Goal: Find specific page/section: Find specific page/section

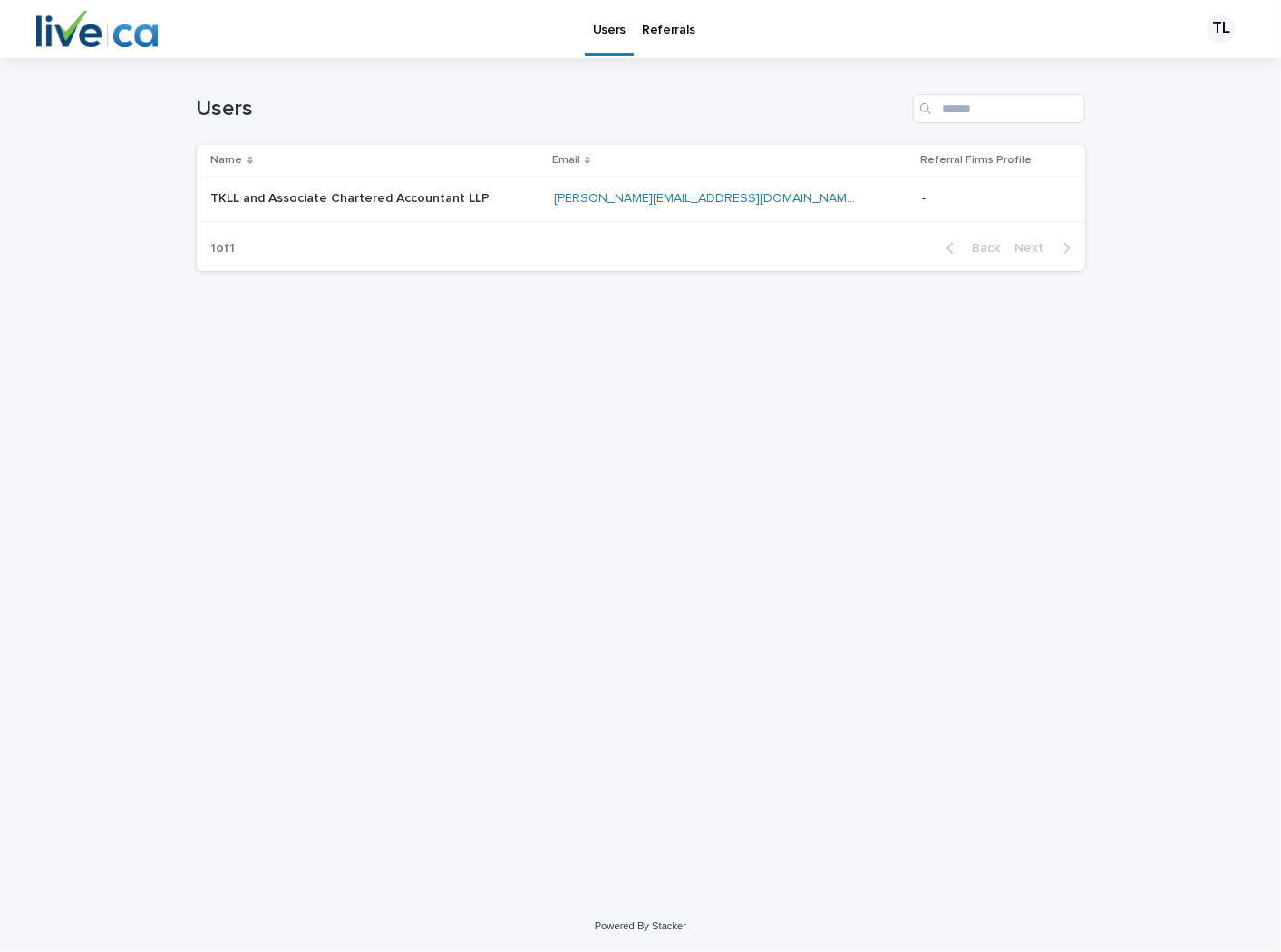
click at [406, 187] on p "TKLL and Associate Chartered Accountant LLP" at bounding box center [352, 197] width 283 height 19
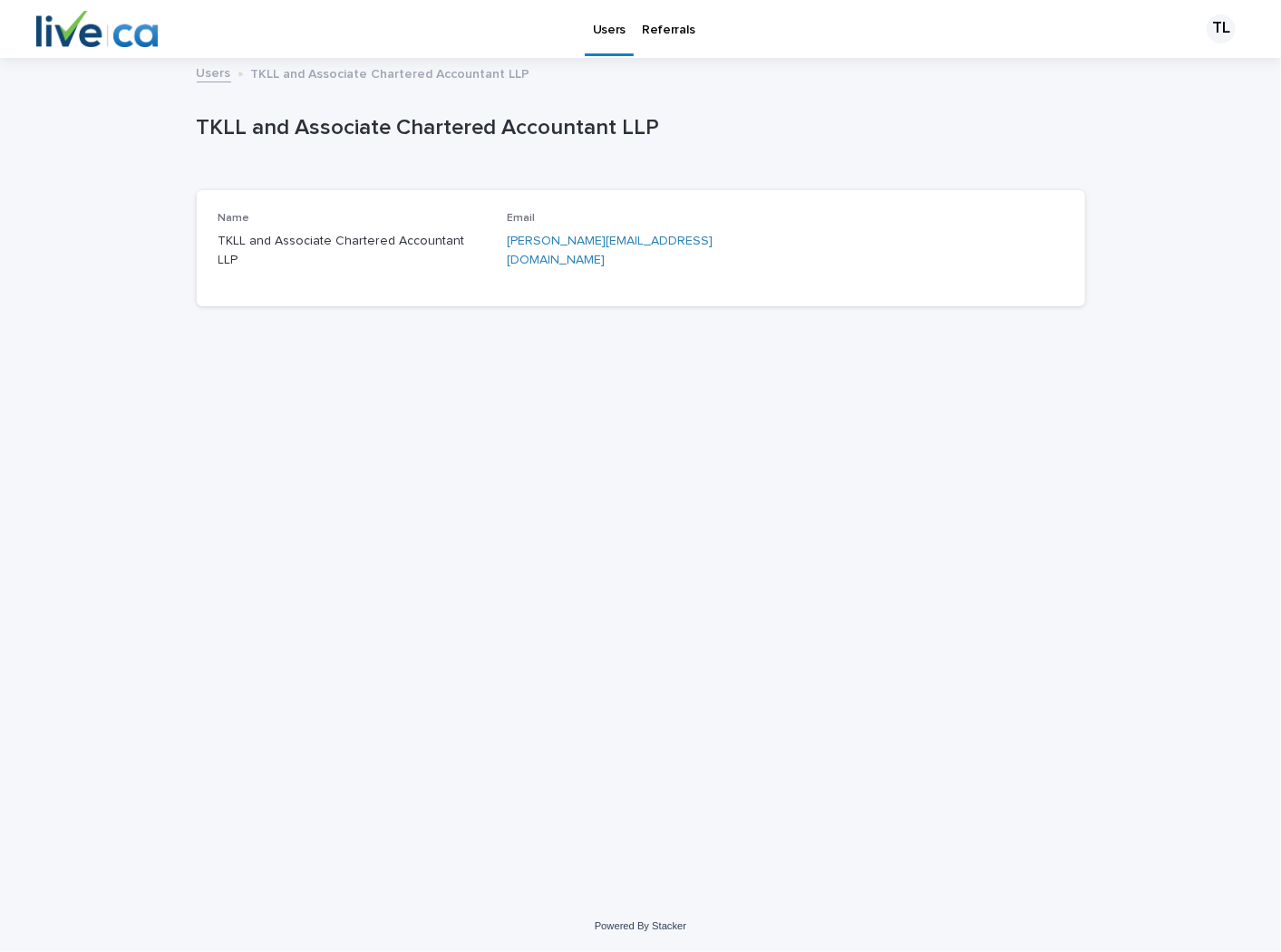
click at [647, 34] on p "Referrals" at bounding box center [668, 19] width 53 height 38
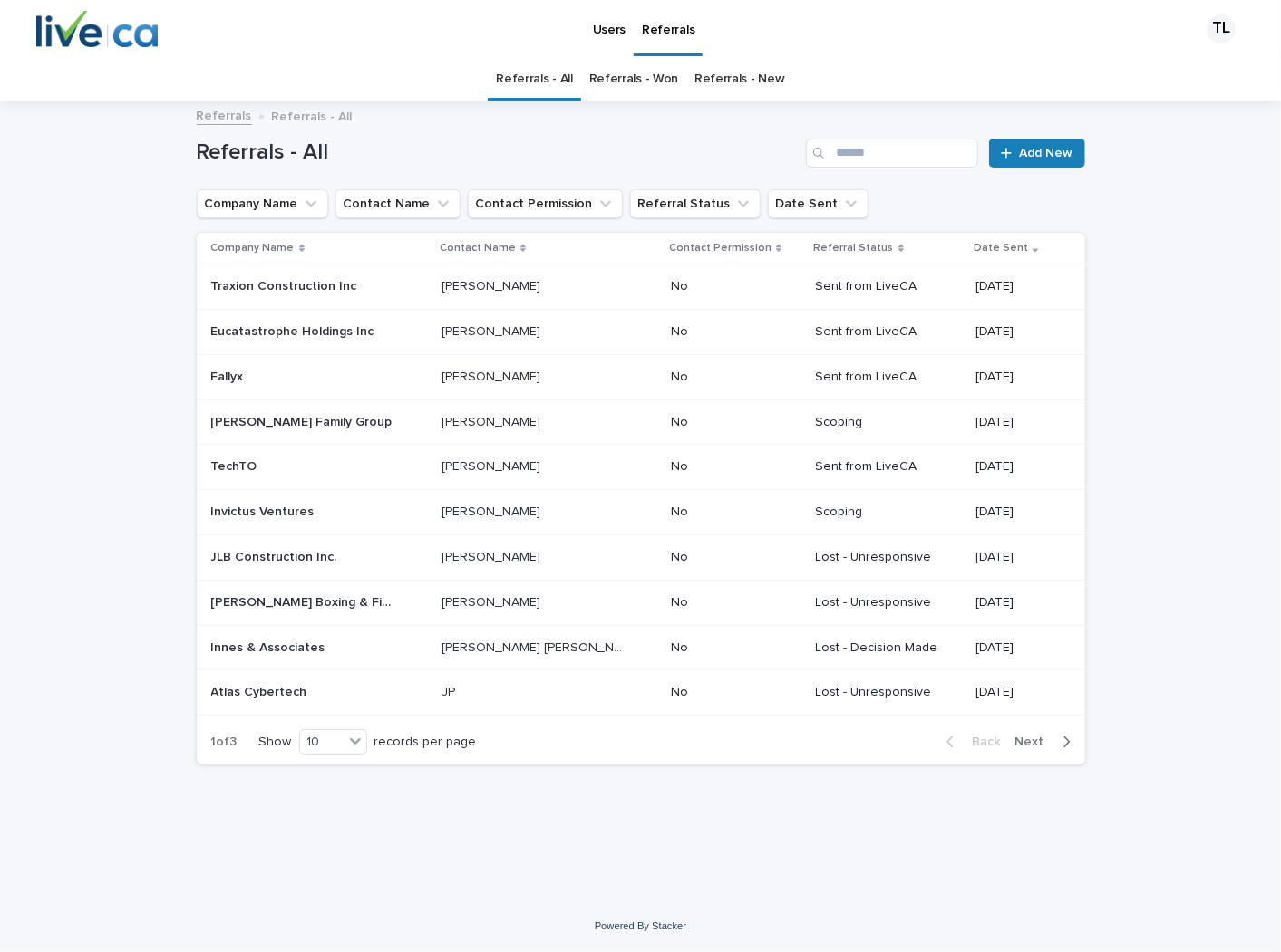
click at [349, 296] on div "Traxion Construction Inc Traxion Construction Inc" at bounding box center [318, 287] width 216 height 30
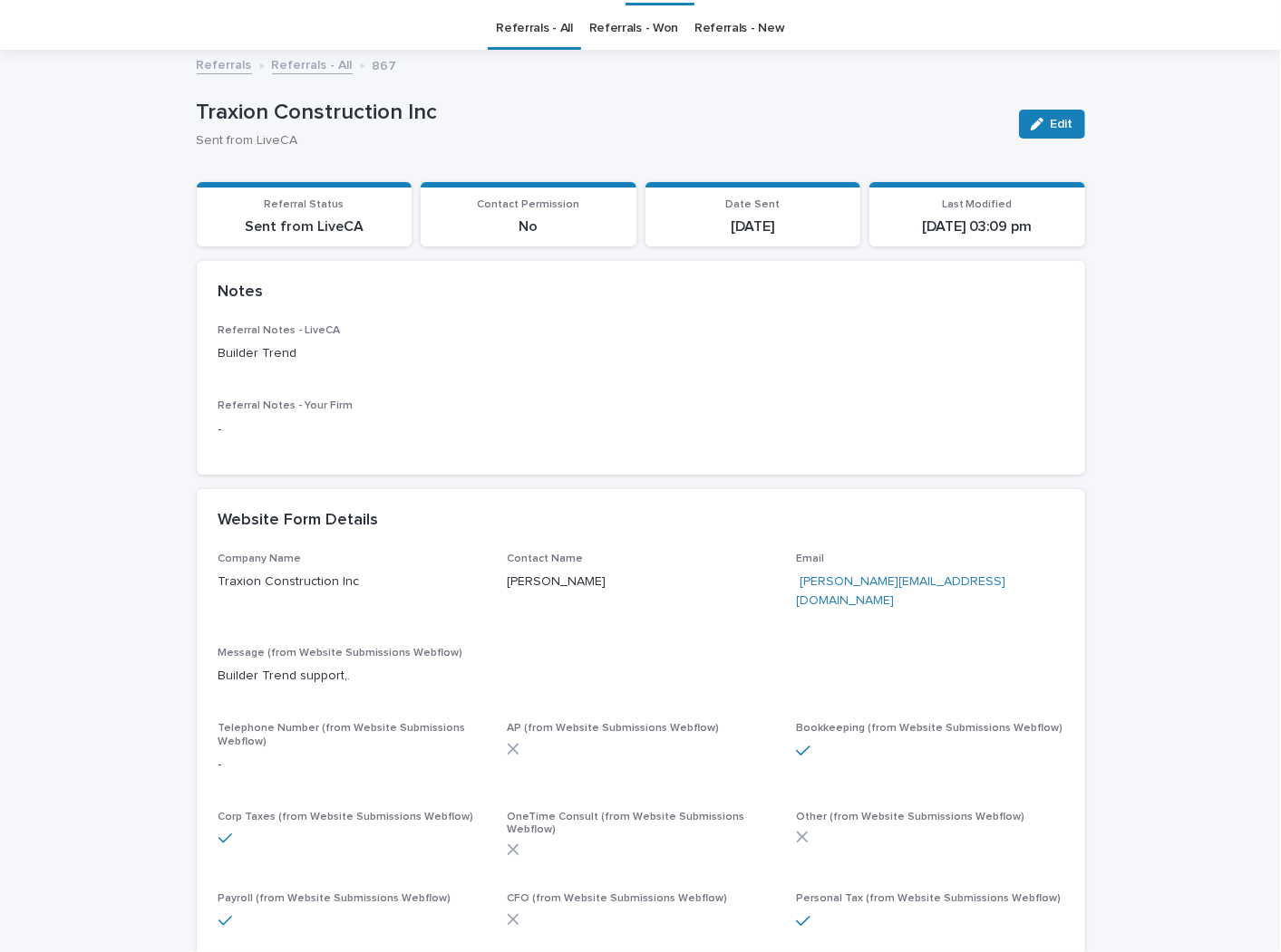
scroll to position [101, 0]
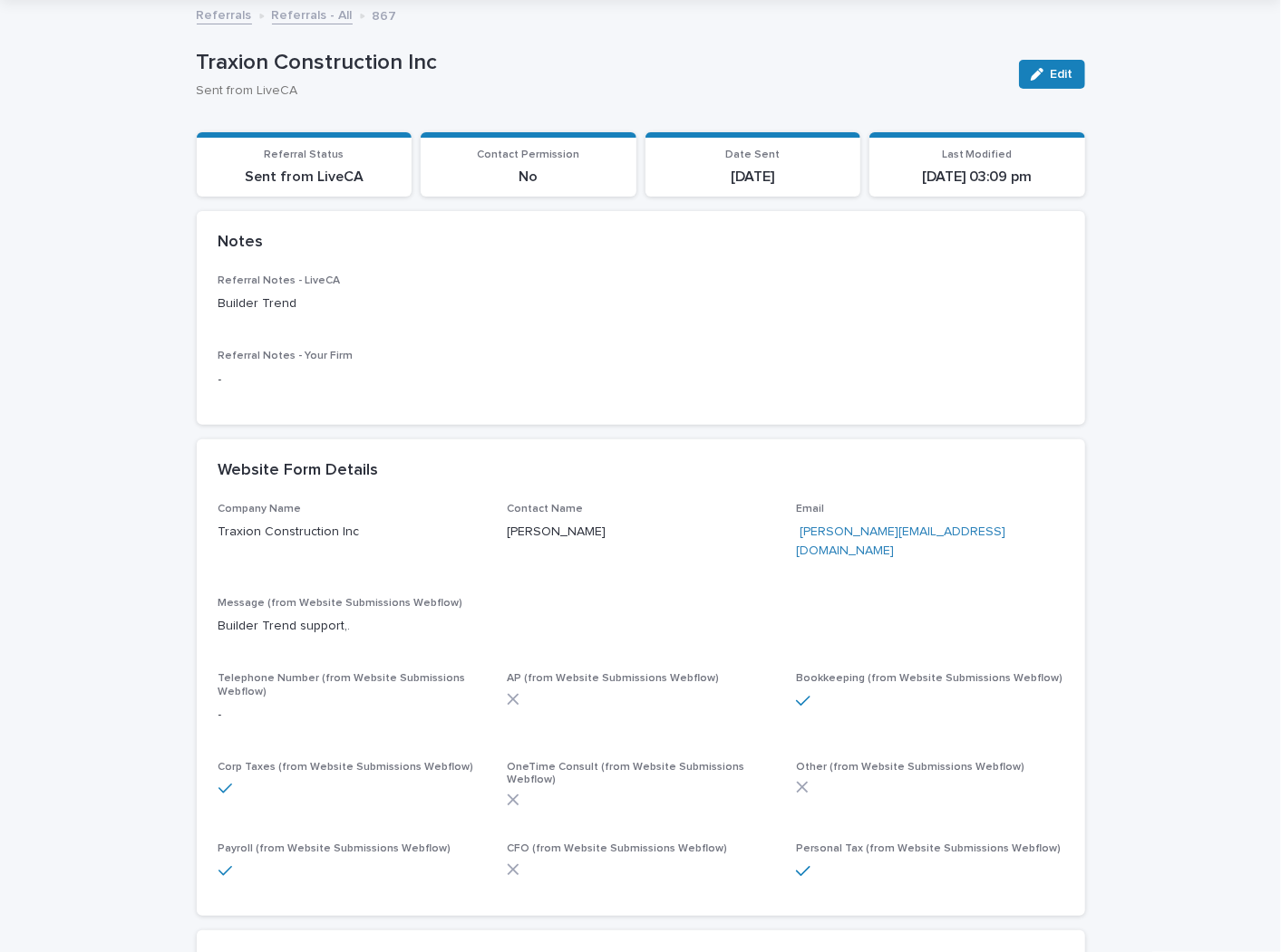
click at [275, 597] on p "Message (from Website Submissions Webflow)" at bounding box center [640, 603] width 845 height 12
drag, startPoint x: 224, startPoint y: 605, endPoint x: 373, endPoint y: 612, distance: 149.2
click at [373, 617] on p "Builder Trend support,." at bounding box center [640, 626] width 845 height 19
drag, startPoint x: 373, startPoint y: 612, endPoint x: 363, endPoint y: 614, distance: 10.2
click at [363, 617] on p "Builder Trend support,." at bounding box center [640, 626] width 845 height 19
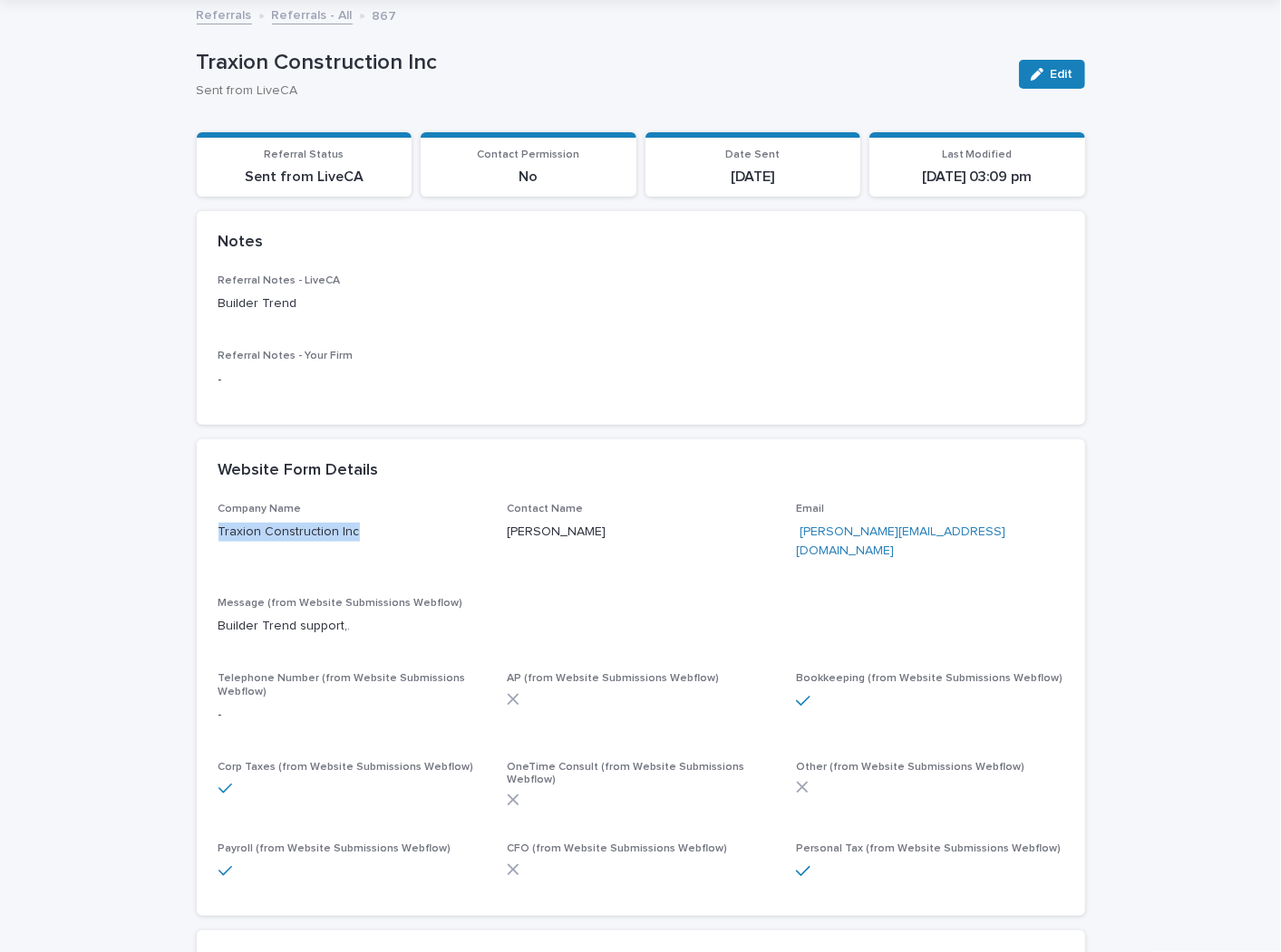
drag, startPoint x: 348, startPoint y: 529, endPoint x: 196, endPoint y: 523, distance: 152.1
click at [197, 523] on div "Company Name Traxion Construction Inc Contact Name [PERSON_NAME] Email [EMAIL_A…" at bounding box center [640, 709] width 888 height 413
copy p "Traxion Construction Inc"
click at [332, 410] on div "Referral Notes - LiveCA Builder Trend Referral Notes - Your Firm -" at bounding box center [640, 350] width 888 height 151
